Goal: Manage account settings

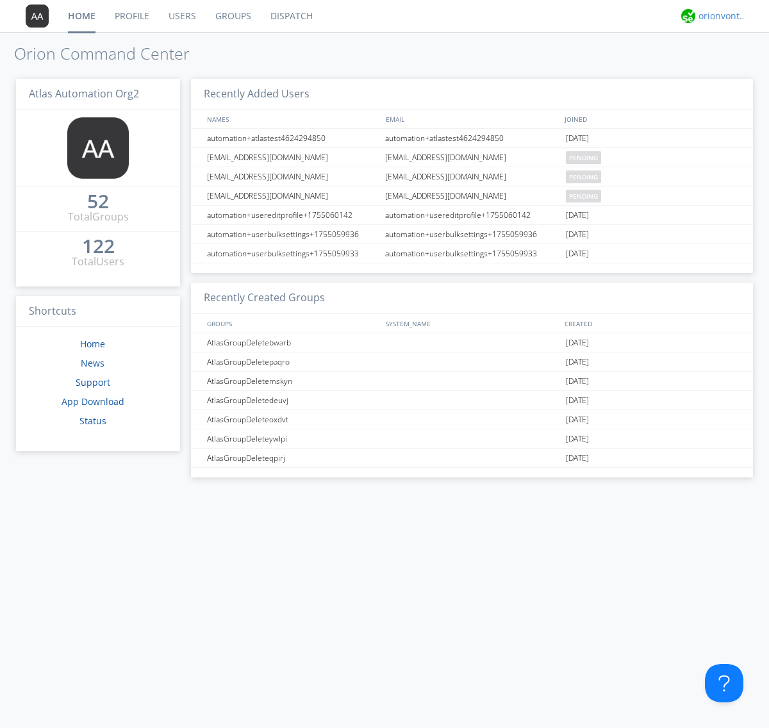
click at [719, 16] on div "orionvontas+atlas+automation+org2" at bounding box center [723, 16] width 48 height 13
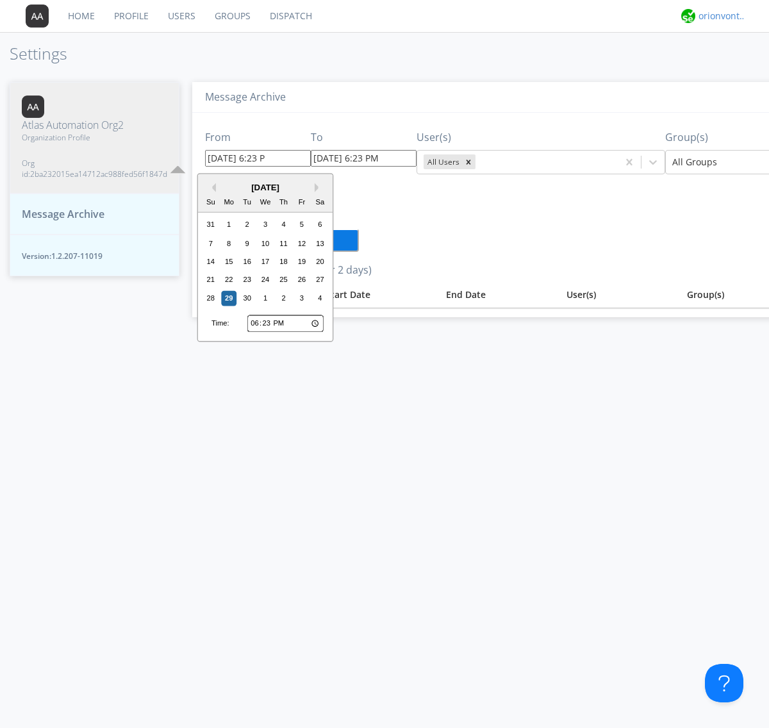
type input "[DATE] 6:23 PM"
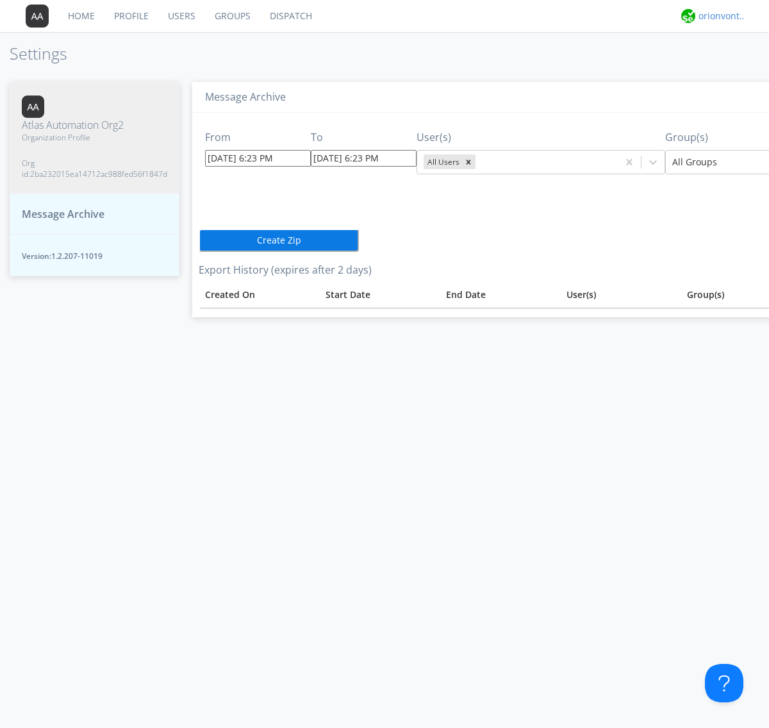
click at [719, 16] on div "orionvontas+atlas+automation+org2" at bounding box center [723, 16] width 48 height 13
